Goal: Transaction & Acquisition: Subscribe to service/newsletter

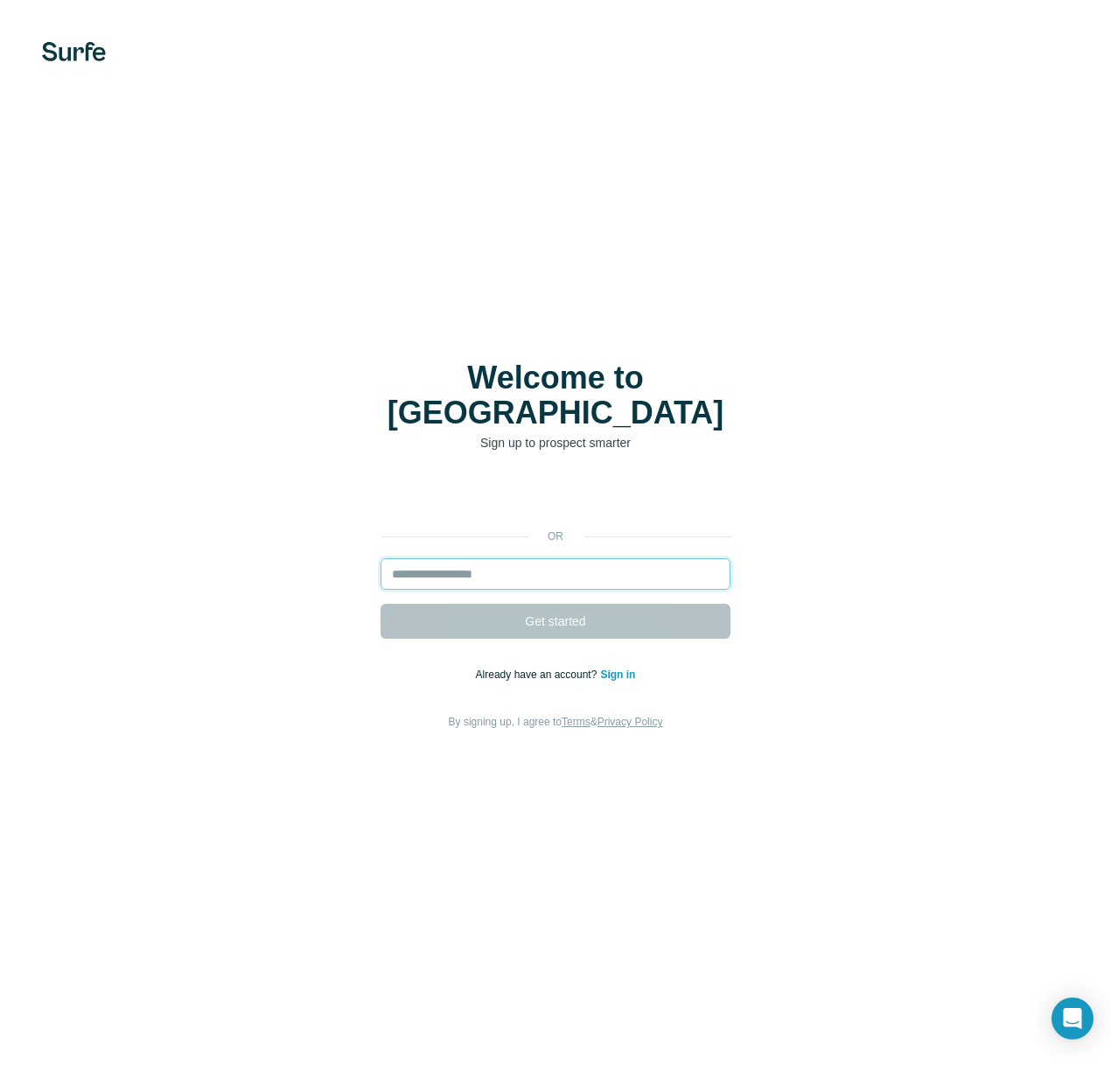
click at [459, 559] on input "email" at bounding box center [555, 573] width 350 height 31
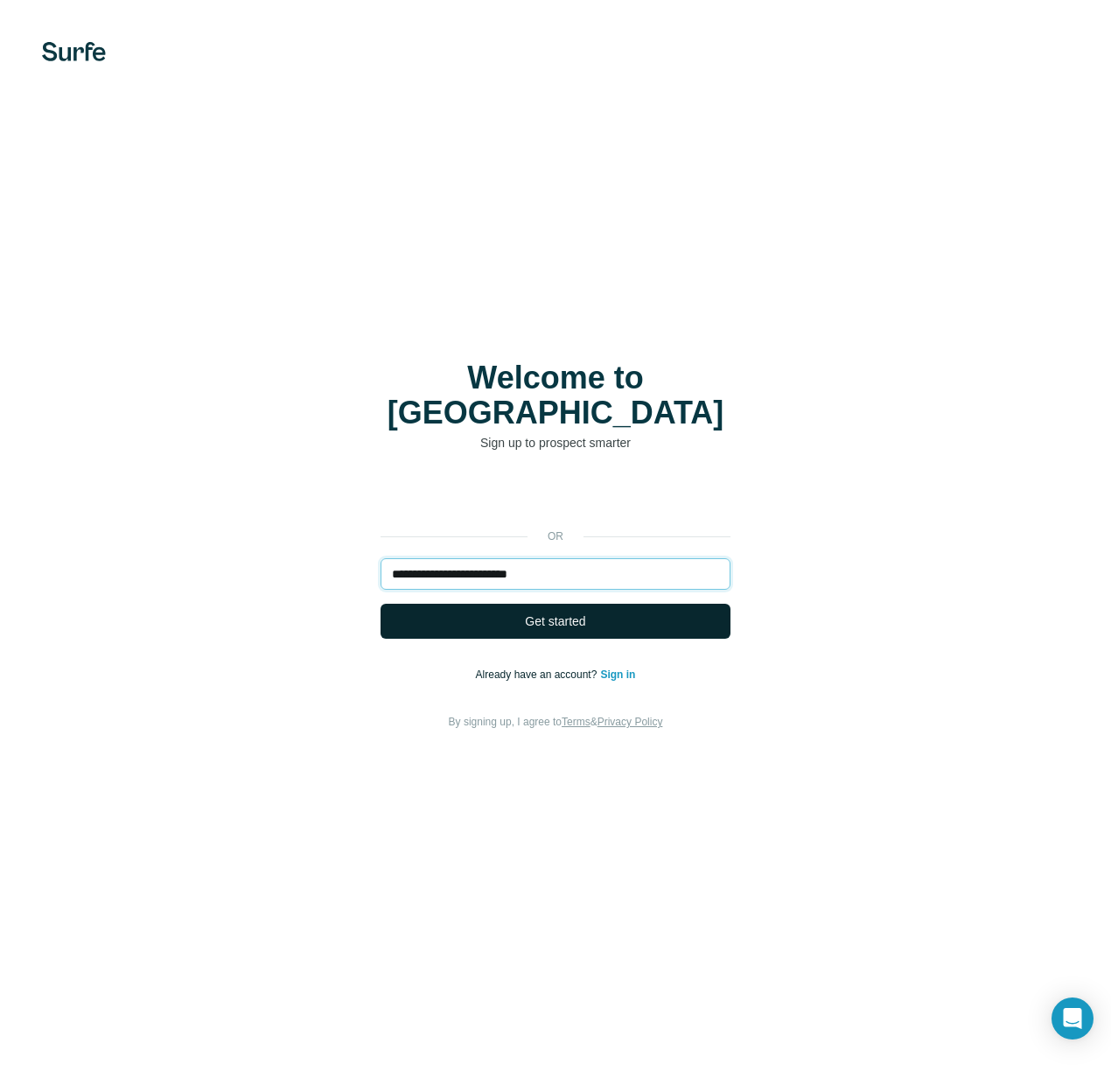
type input "**********"
click at [483, 603] on button "Get started" at bounding box center [555, 620] width 350 height 35
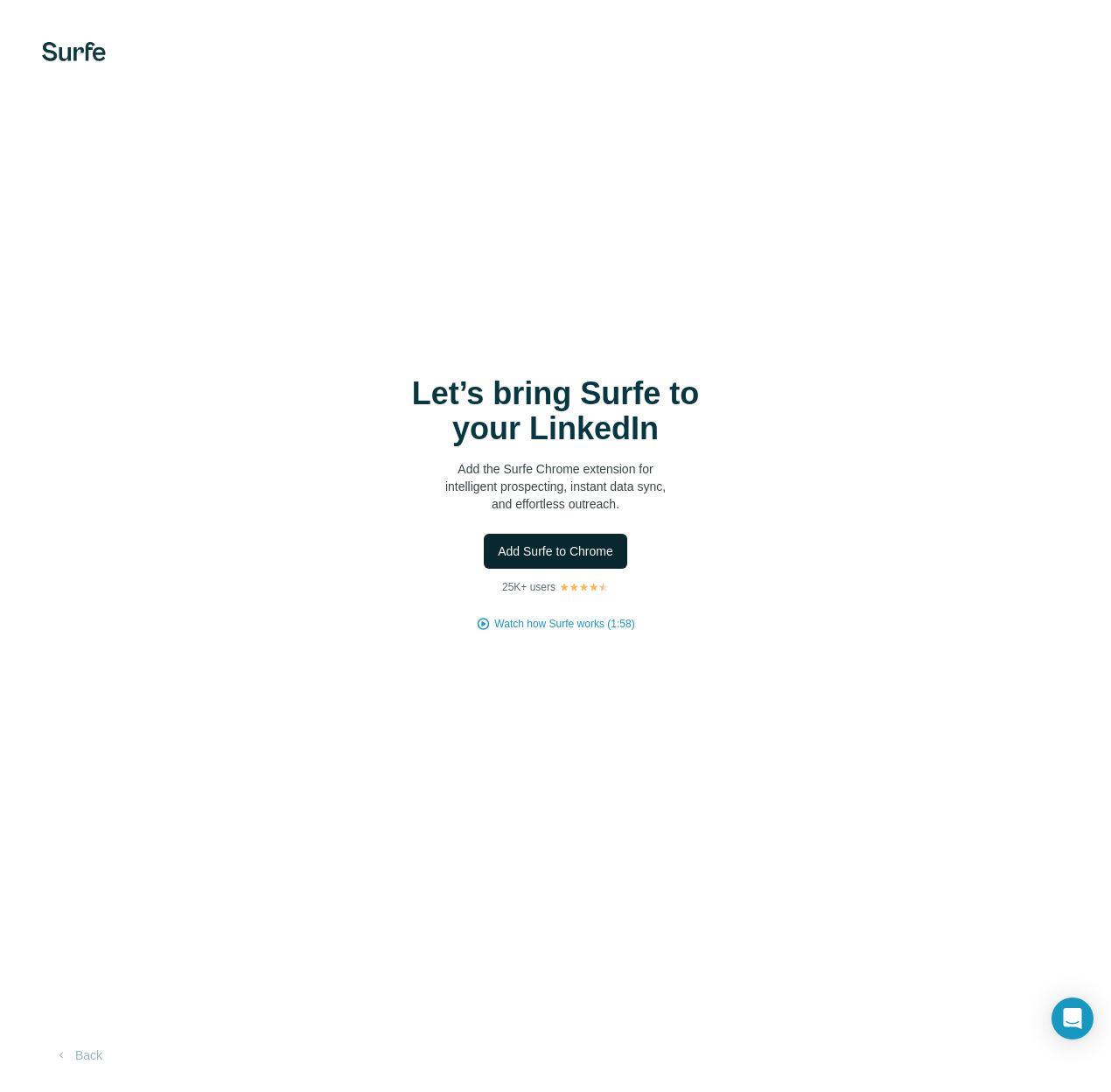
click at [551, 547] on span "Add Surfe to Chrome" at bounding box center [555, 551] width 116 height 18
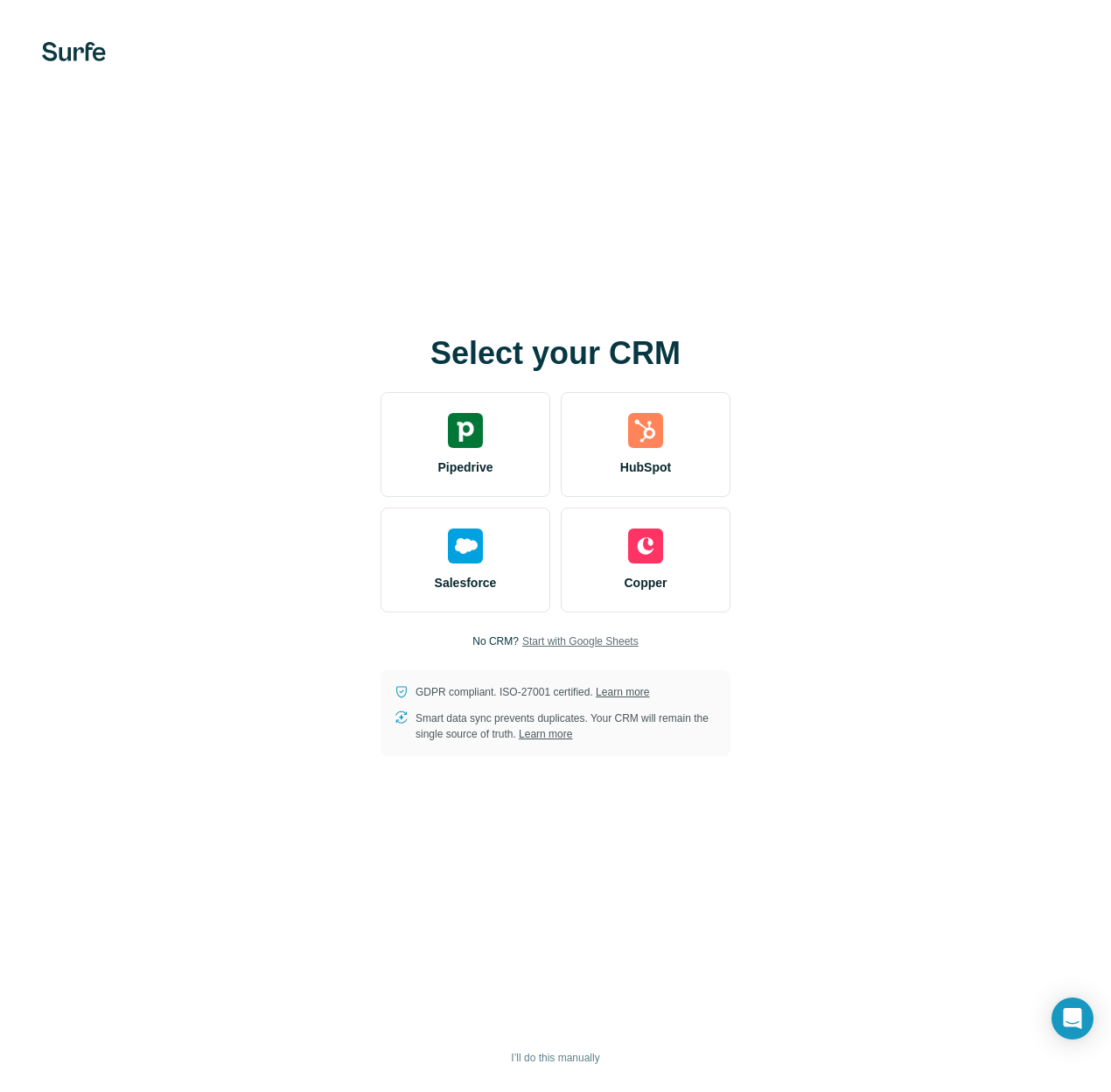
click at [567, 644] on span "Start with Google Sheets" at bounding box center [580, 641] width 117 height 16
click at [496, 128] on div "Select your CRM Pipedrive HubSpot Salesforce Copper No CRM? Start with Google S…" at bounding box center [555, 546] width 1111 height 1092
click at [577, 639] on span "Start with Google Sheets" at bounding box center [580, 641] width 117 height 16
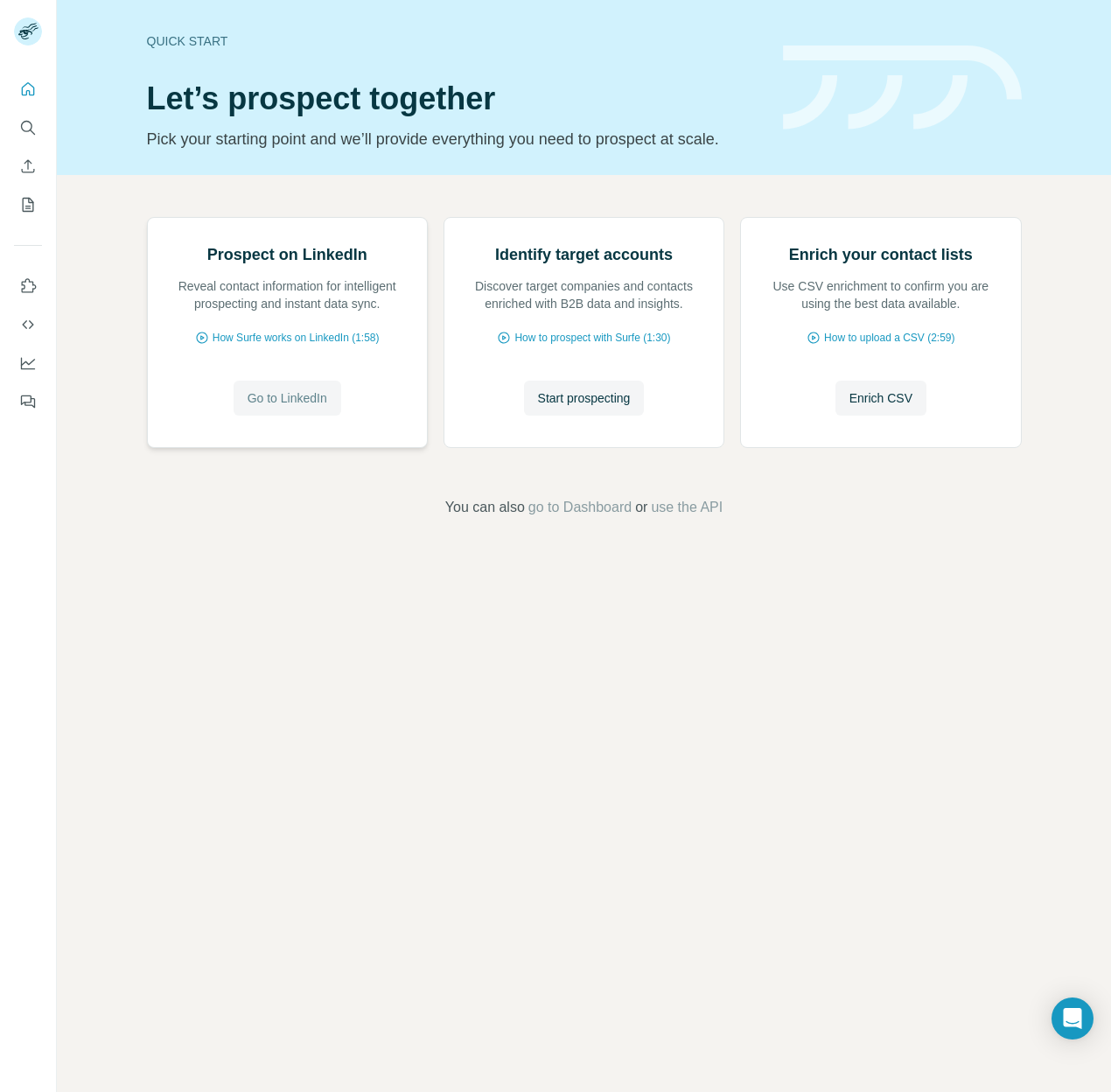
click at [297, 407] on span "Go to LinkedIn" at bounding box center [287, 398] width 80 height 18
